Goal: Register for event/course

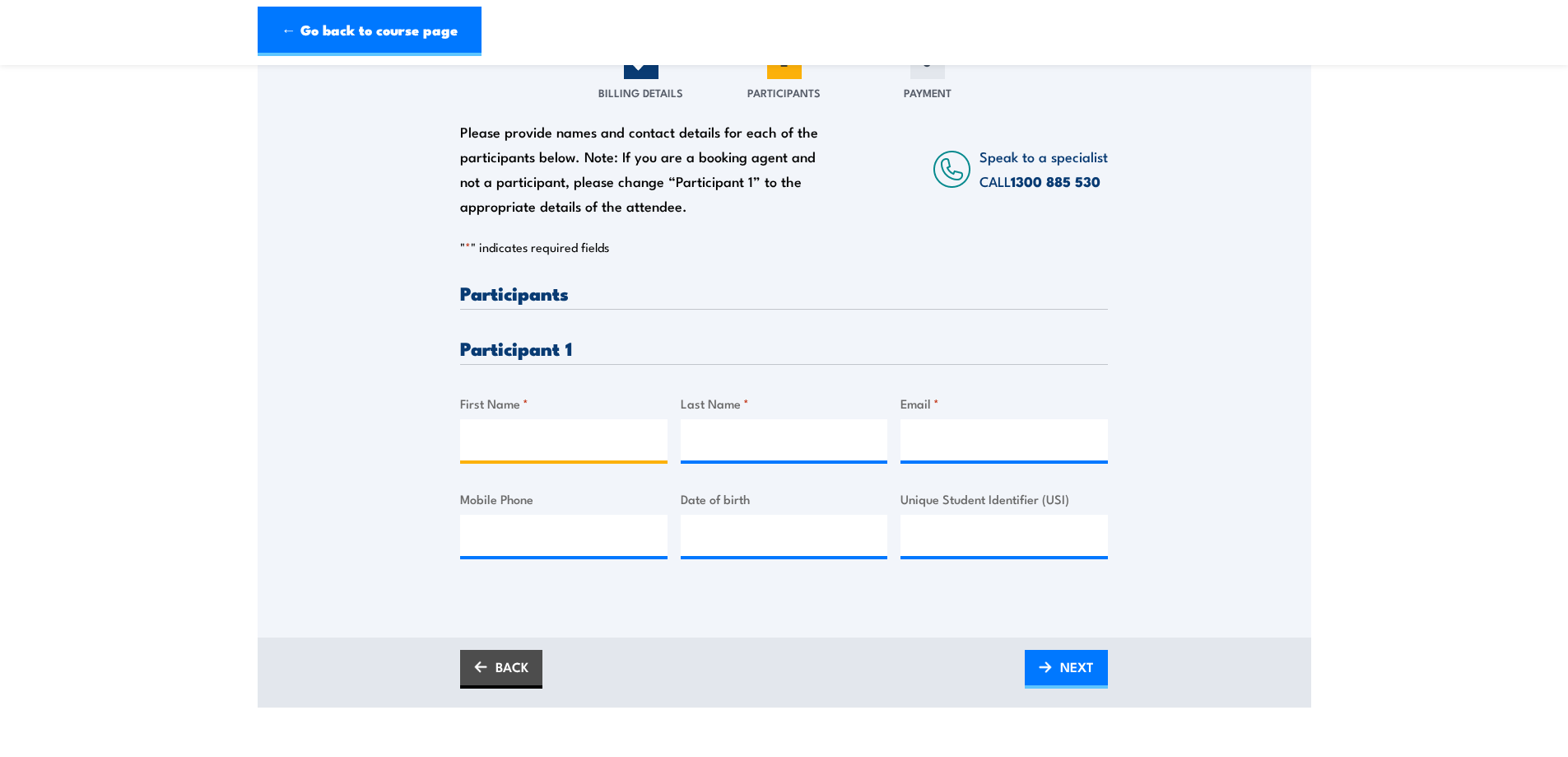
click at [508, 421] on input "First Name *" at bounding box center [563, 440] width 208 height 41
click at [515, 440] on input "[PERSON_NAME]" at bounding box center [563, 440] width 208 height 41
type input "T"
type input "[PERSON_NAME]"
type input "Komuczki"
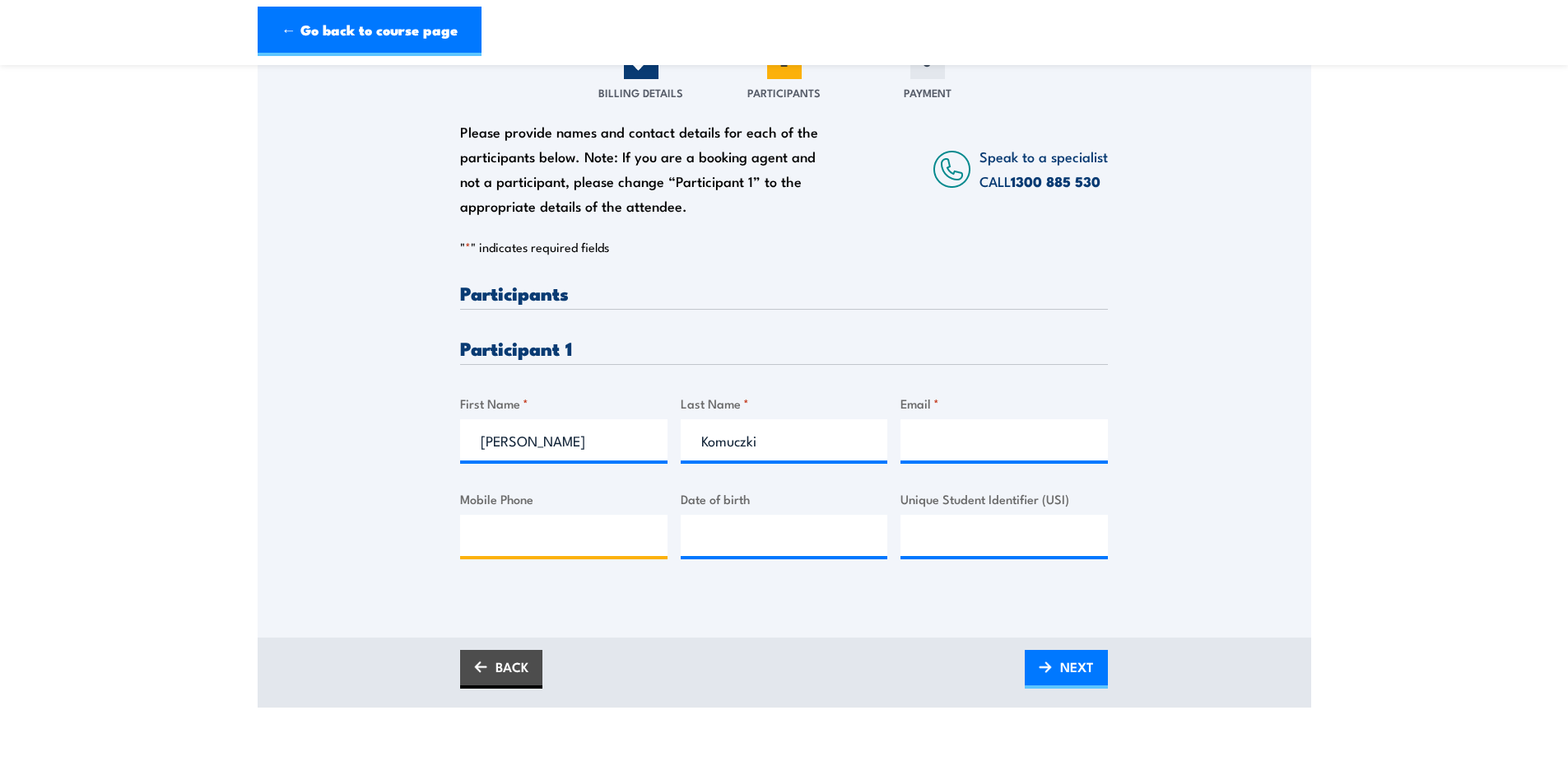
click at [517, 540] on input "Mobile Phone" at bounding box center [563, 536] width 208 height 41
click at [708, 531] on input "__/__/____" at bounding box center [784, 536] width 208 height 41
type input "[DATE]"
click at [945, 542] on input "Unique Student Identifier (USI)" at bounding box center [1004, 536] width 208 height 41
type input "VJ9GZWQZVZ"
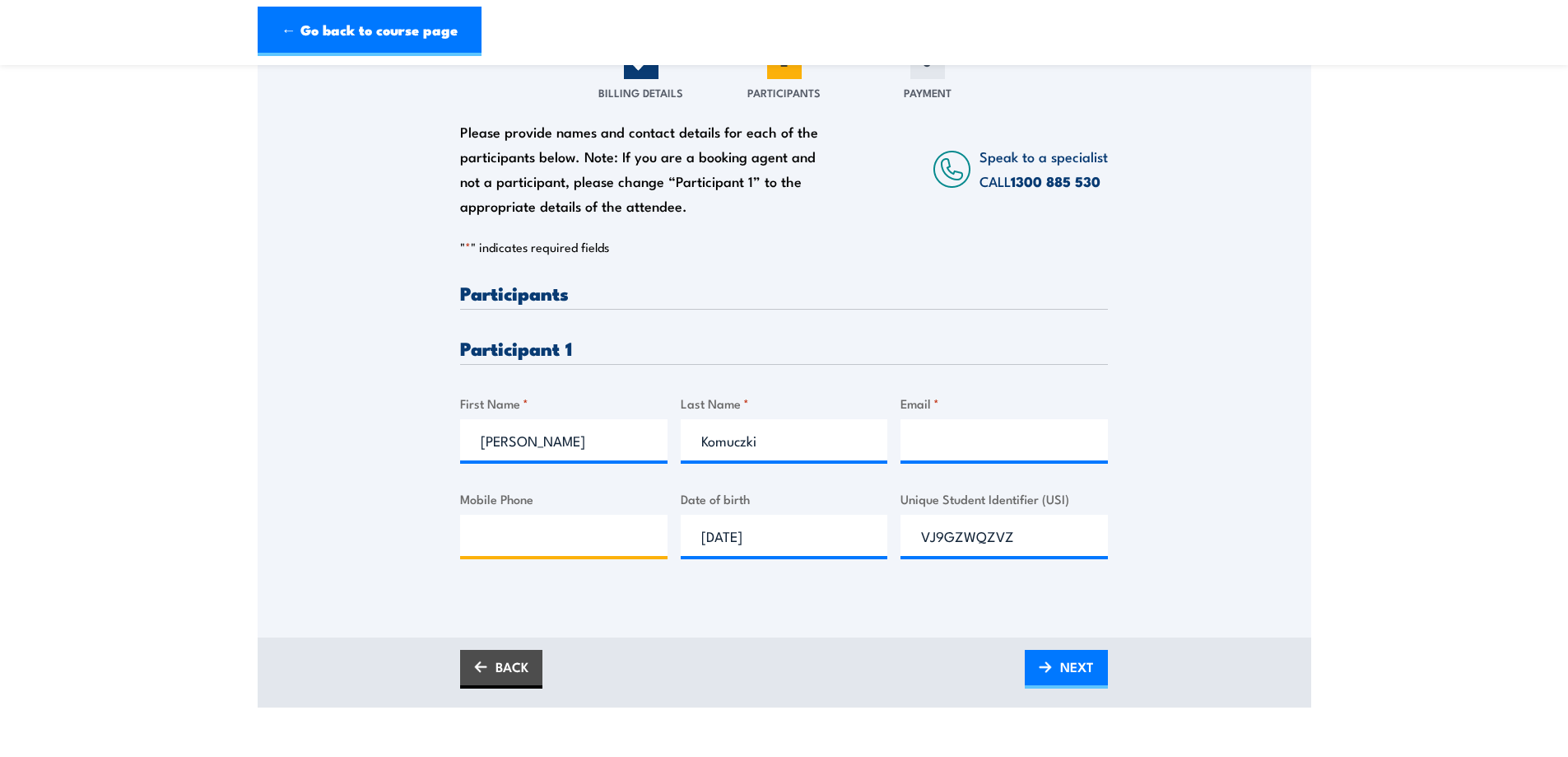
click at [506, 536] on input "Mobile Phone" at bounding box center [563, 536] width 208 height 41
type input "0412161112"
click at [944, 440] on input "Email *" at bounding box center [1004, 440] width 208 height 41
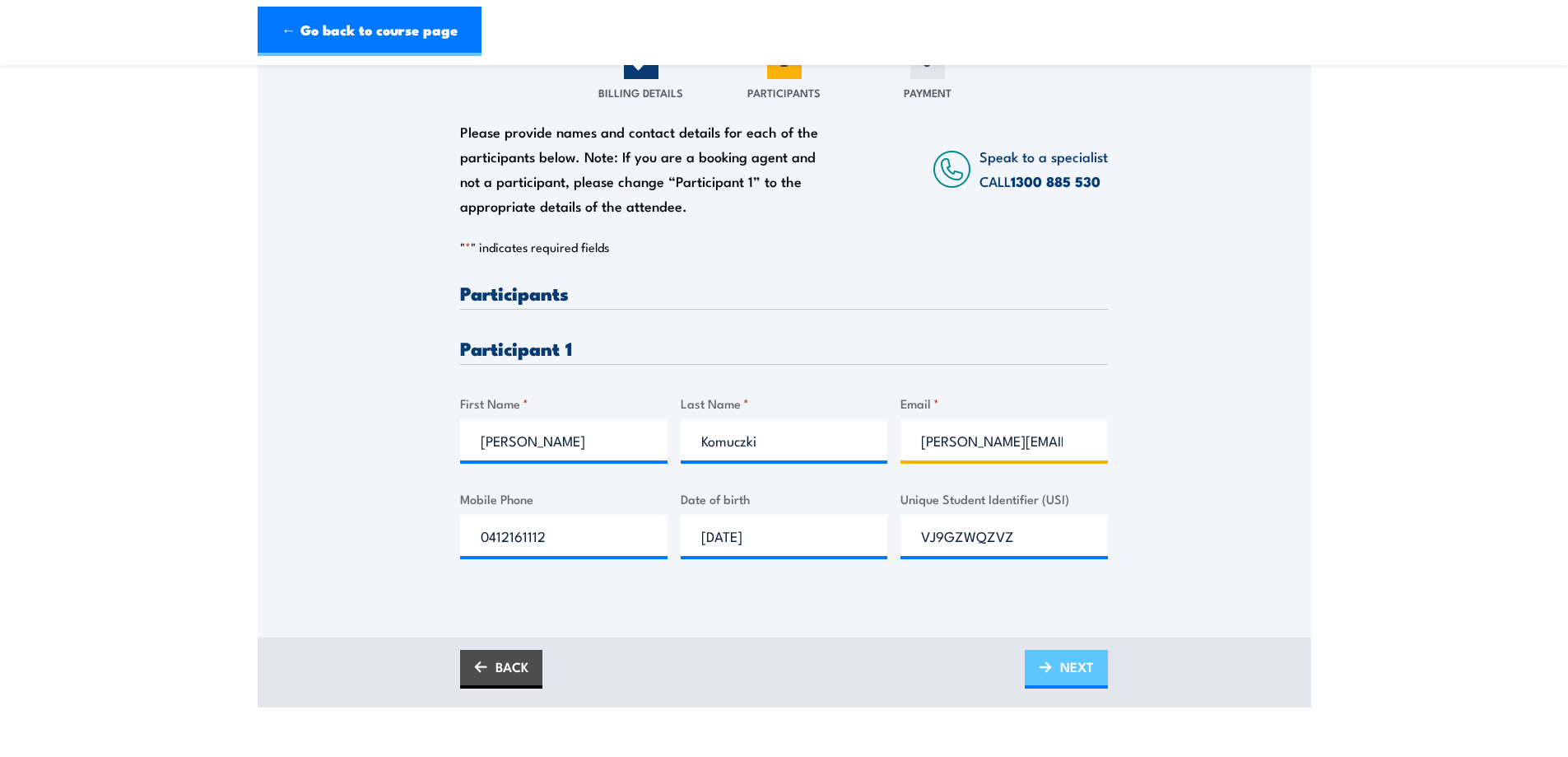
type input "[PERSON_NAME][EMAIL_ADDRESS][PERSON_NAME][DOMAIN_NAME]"
click at [1075, 673] on span "NEXT" at bounding box center [1077, 666] width 34 height 43
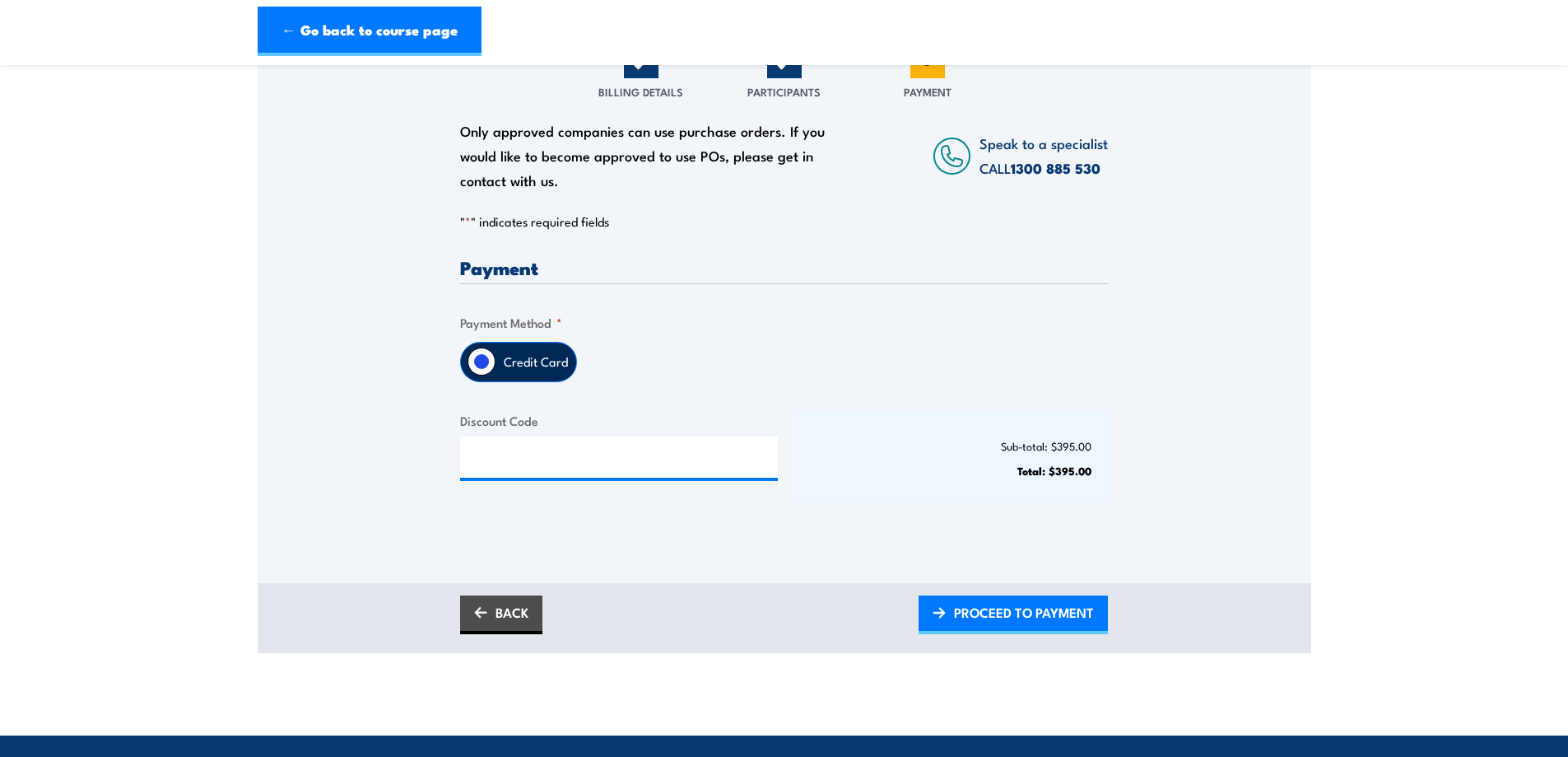
scroll to position [247, 0]
click at [1041, 612] on span "PROCEED TO PAYMENT" at bounding box center [1024, 613] width 140 height 43
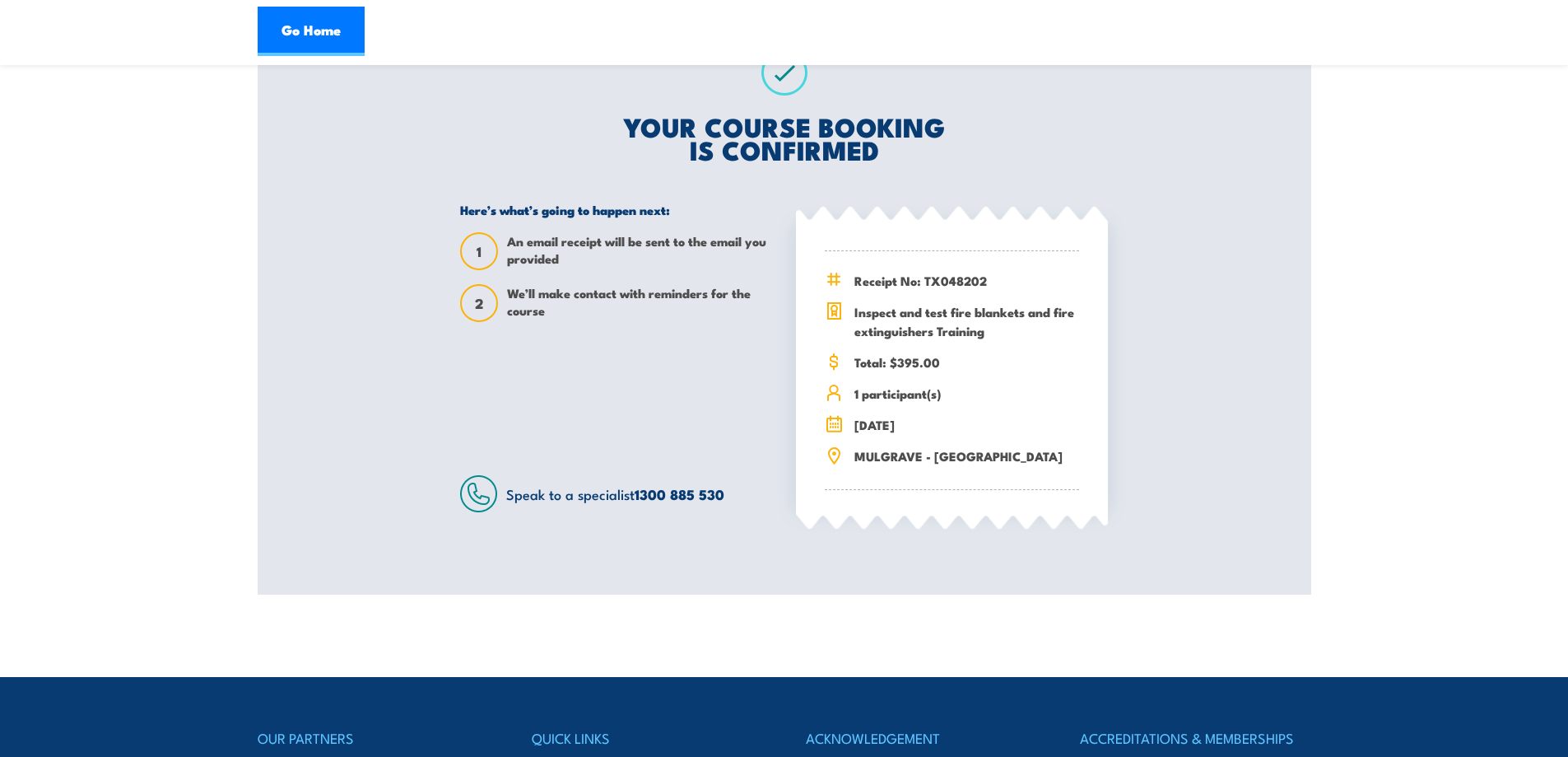
scroll to position [82, 0]
